Goal: Check status: Check status

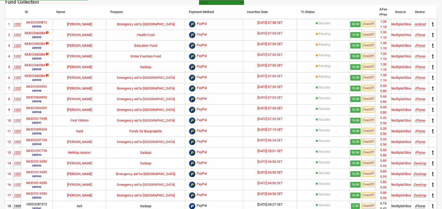
select select "100"
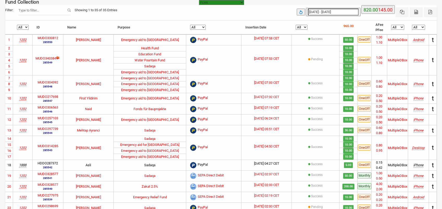
select select "100"
select select "Pending"
click at [298, 25] on select "All Pending Success" at bounding box center [301, 27] width 12 height 5
